Goal: Task Accomplishment & Management: Complete application form

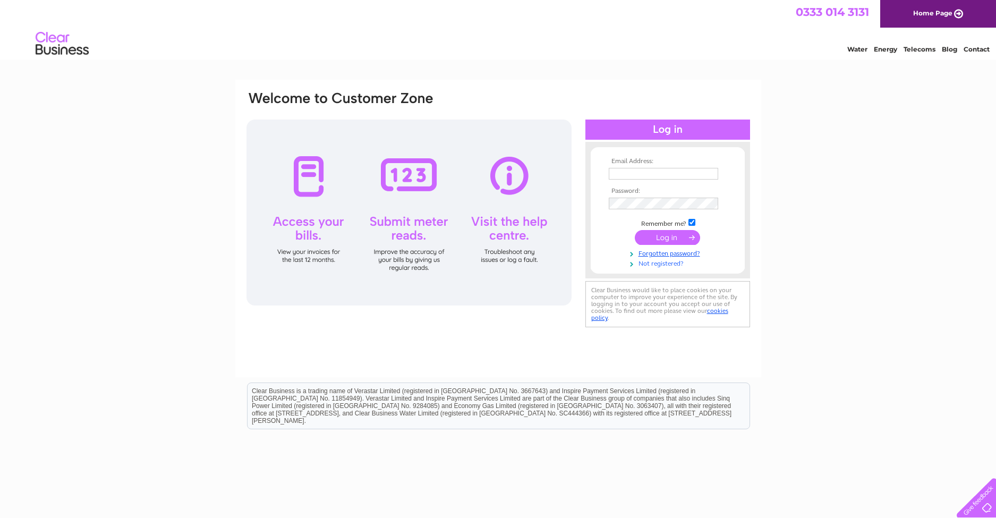
click at [663, 264] on link "Not registered?" at bounding box center [669, 263] width 121 height 10
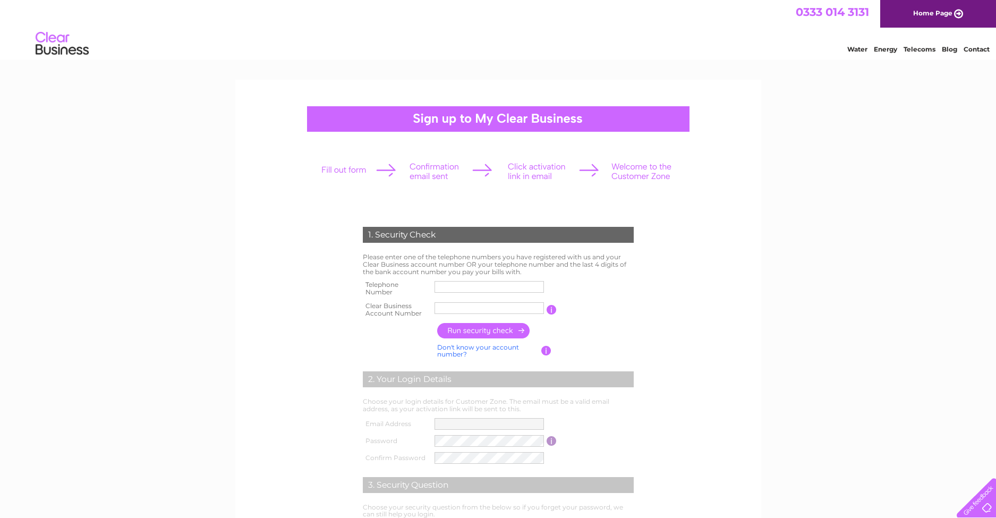
scroll to position [53, 0]
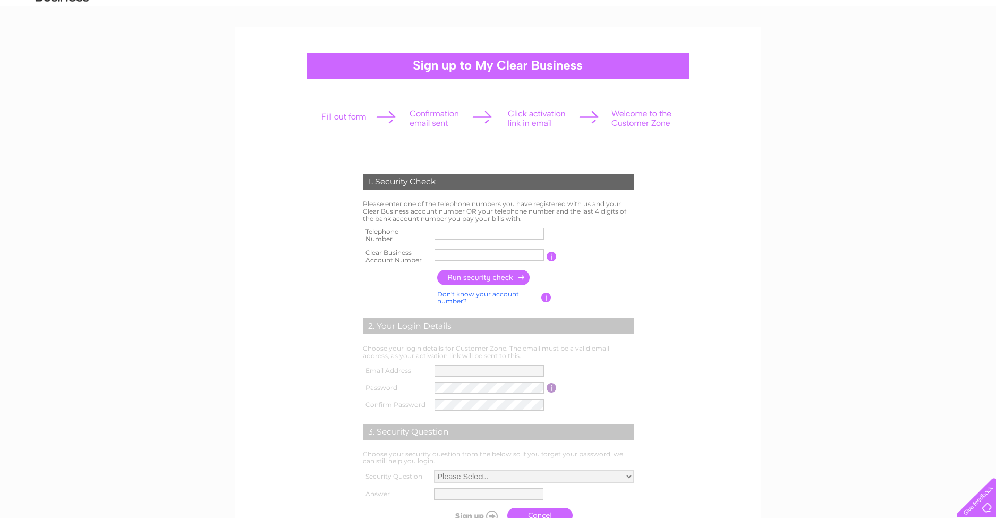
click at [479, 233] on input "text" at bounding box center [489, 234] width 109 height 12
type input "01443776626"
click at [475, 291] on link "Don't know your account number?" at bounding box center [478, 297] width 82 height 15
click at [443, 258] on input "text" at bounding box center [442, 255] width 15 height 13
type input "6"
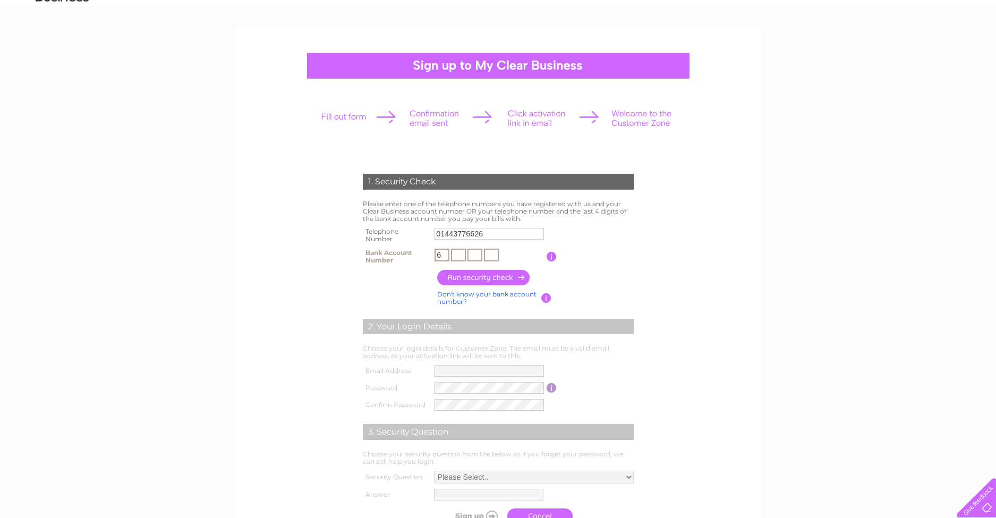
click at [457, 254] on input "text" at bounding box center [458, 255] width 15 height 13
type input "0"
click at [477, 257] on input "text" at bounding box center [475, 255] width 15 height 13
type input "7"
click at [494, 256] on input "text" at bounding box center [491, 255] width 15 height 13
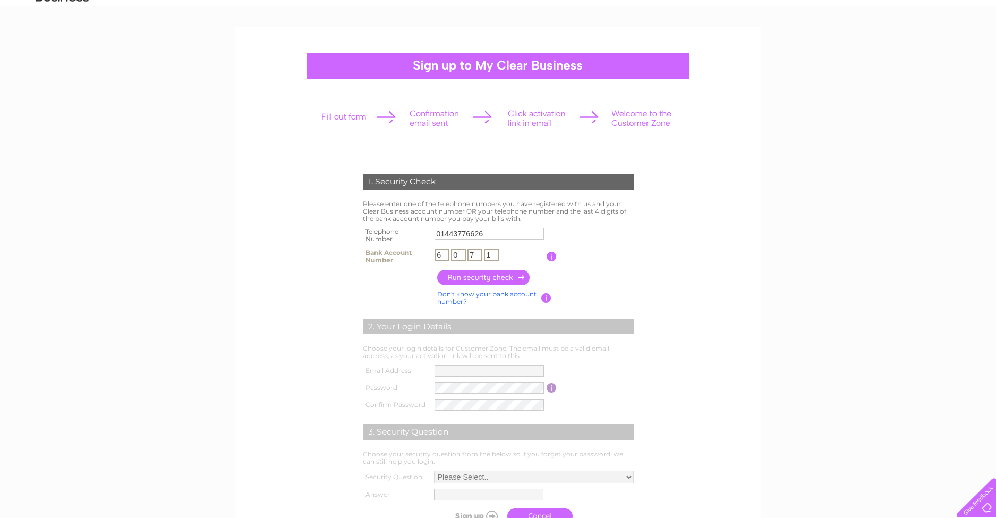
type input "1"
click at [444, 252] on input "6" at bounding box center [442, 255] width 15 height 13
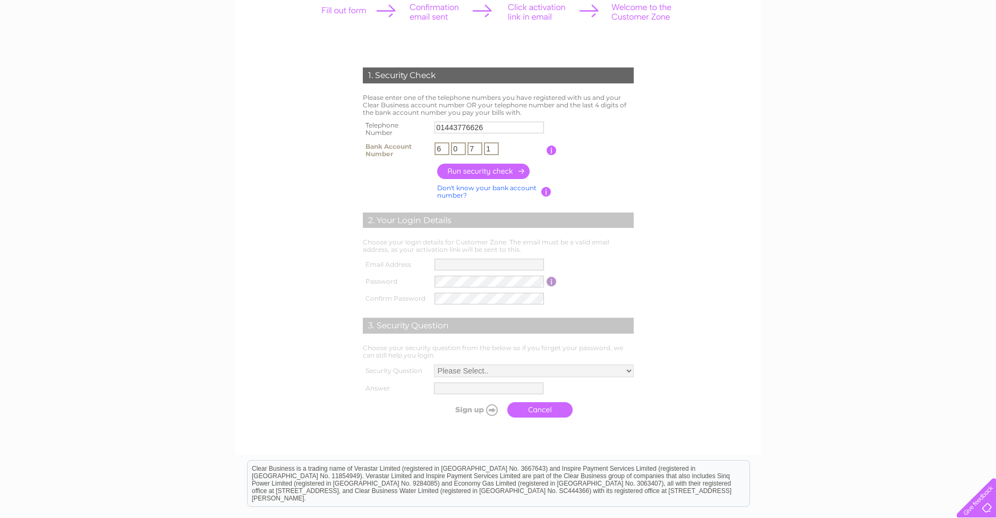
click at [443, 147] on input "6" at bounding box center [442, 148] width 15 height 13
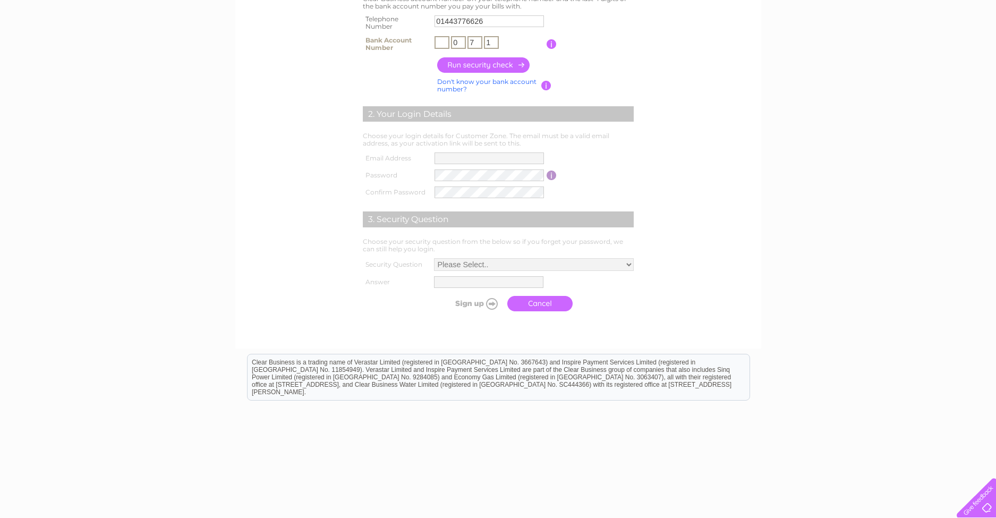
click at [481, 78] on link "Don't know your bank account number?" at bounding box center [486, 85] width 99 height 15
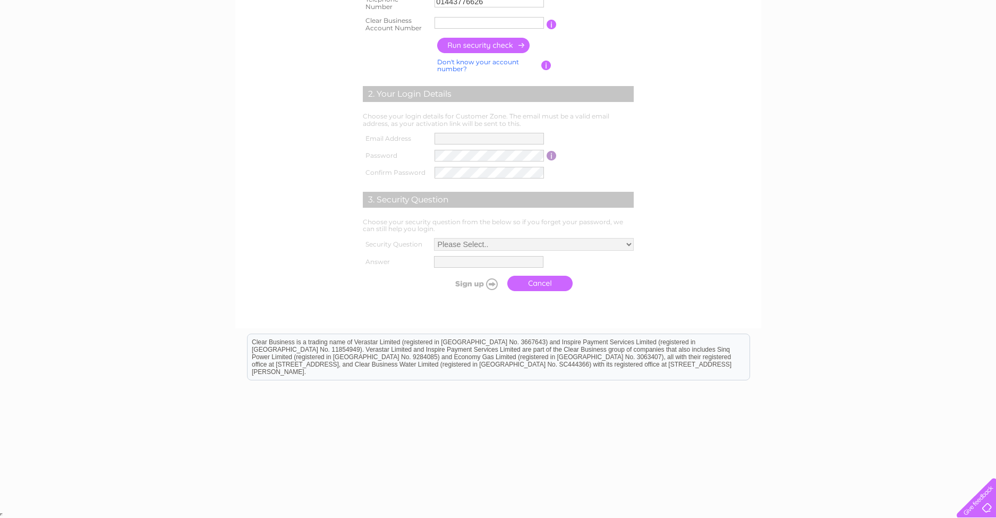
scroll to position [179, 0]
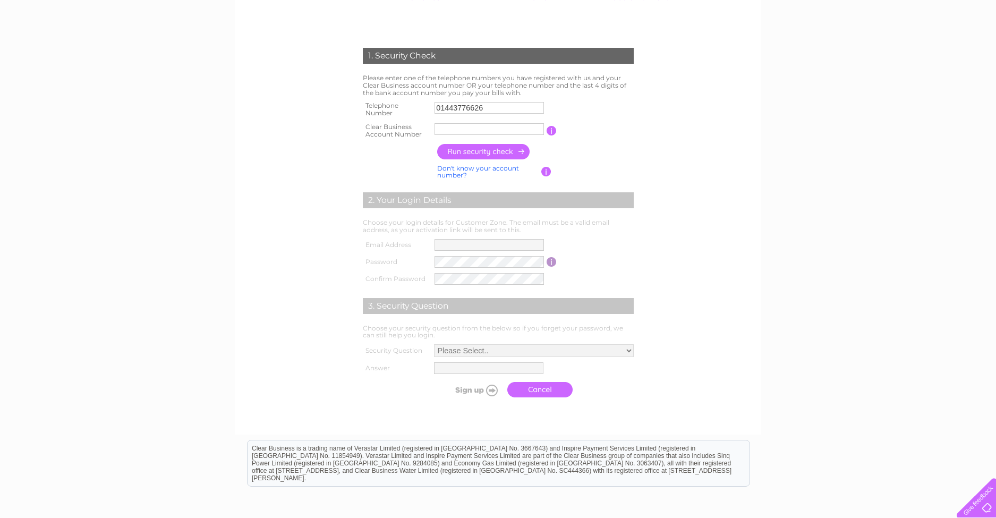
click at [552, 126] on input "button" at bounding box center [552, 131] width 10 height 10
